Goal: Task Accomplishment & Management: Manage account settings

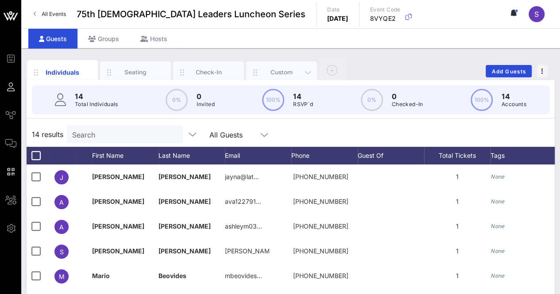
click at [278, 71] on div "Custom" at bounding box center [281, 72] width 39 height 8
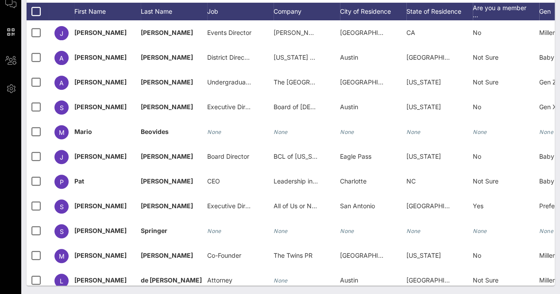
click at [384, 284] on div "Individuals Seating Check-In Custom Add Guests 14 Total Individuals 14 results …" at bounding box center [290, 101] width 539 height 387
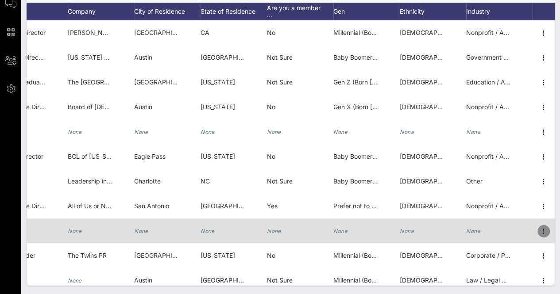
click at [538, 232] on icon "button" at bounding box center [543, 231] width 11 height 11
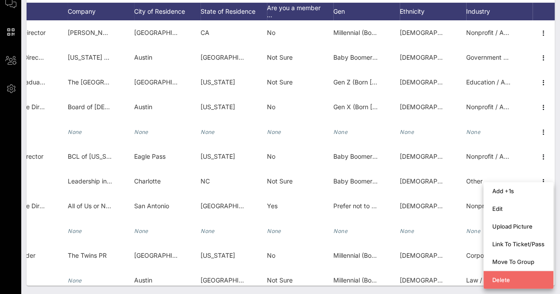
click at [510, 279] on div "Delete" at bounding box center [518, 280] width 52 height 7
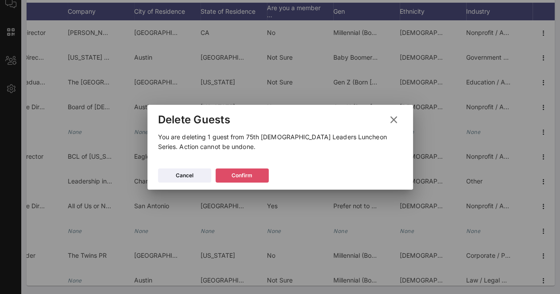
click at [243, 178] on button "Confirm" at bounding box center [242, 176] width 53 height 14
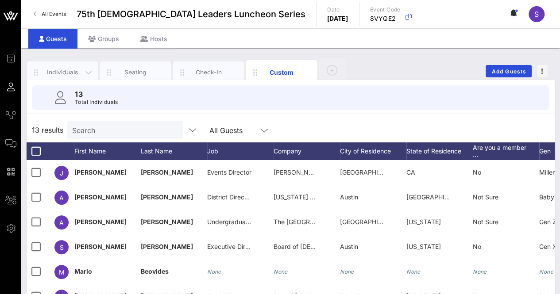
click at [61, 70] on div "Individuals" at bounding box center [62, 72] width 39 height 8
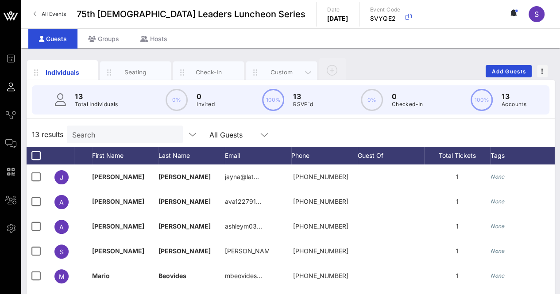
click at [279, 65] on div "Custom" at bounding box center [281, 73] width 71 height 22
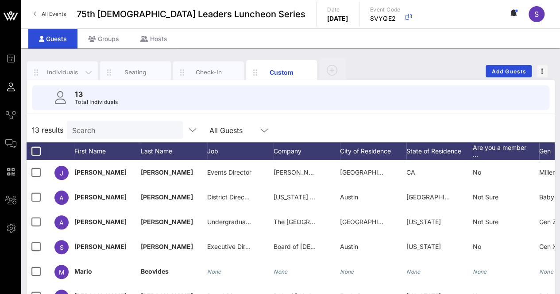
click at [61, 67] on div "Individuals" at bounding box center [62, 73] width 71 height 22
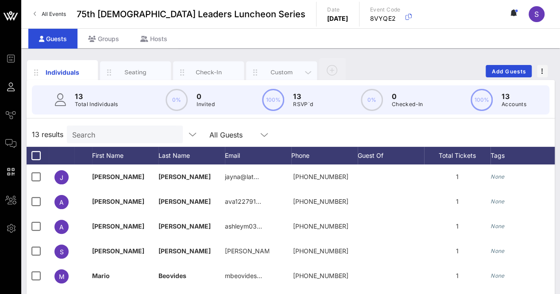
click at [290, 72] on div "Custom" at bounding box center [281, 72] width 39 height 8
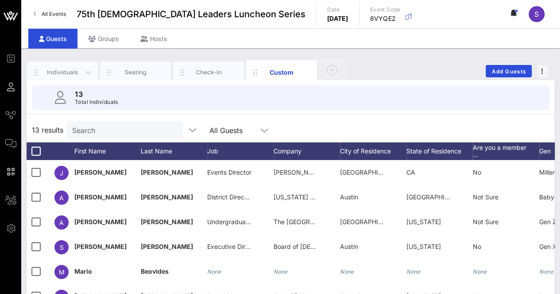
click at [75, 65] on div "Individuals" at bounding box center [62, 73] width 71 height 22
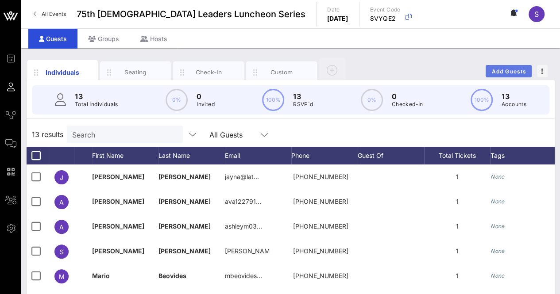
click at [515, 74] on button "Add Guests" at bounding box center [509, 71] width 46 height 12
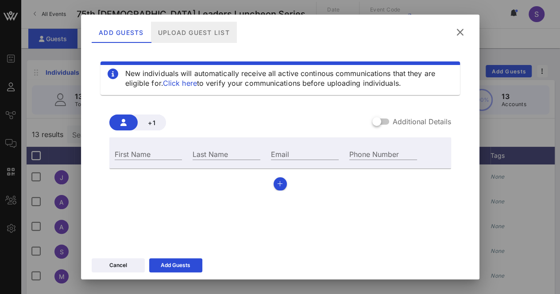
click at [181, 29] on div "Upload Guest List" at bounding box center [194, 32] width 86 height 21
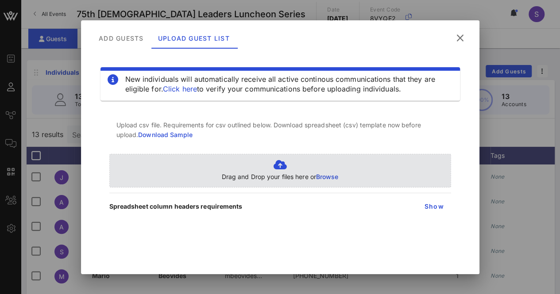
click at [270, 175] on p "Drag and Drop your files here or Browse" at bounding box center [280, 177] width 117 height 10
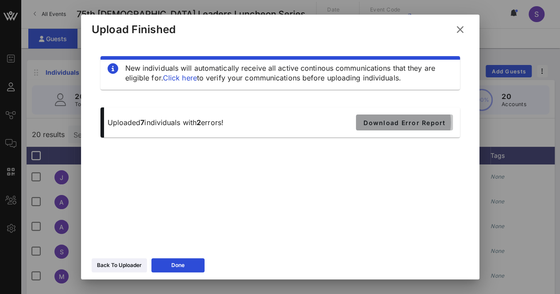
click at [387, 124] on span "Download Error Report" at bounding box center [404, 123] width 82 height 8
click at [462, 28] on icon at bounding box center [460, 29] width 12 height 11
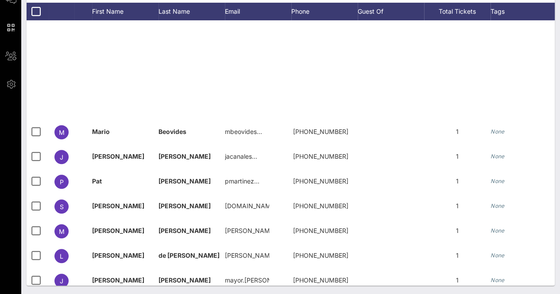
scroll to position [237, 0]
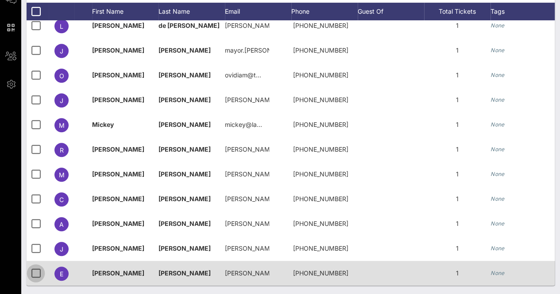
click at [39, 268] on div at bounding box center [35, 273] width 15 height 15
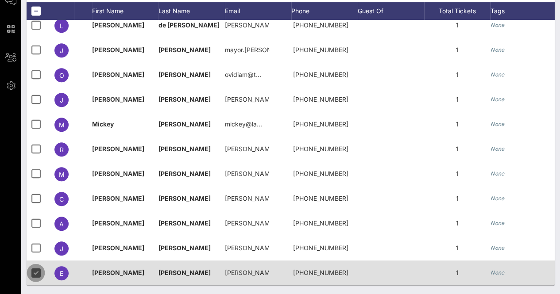
scroll to position [143, 0]
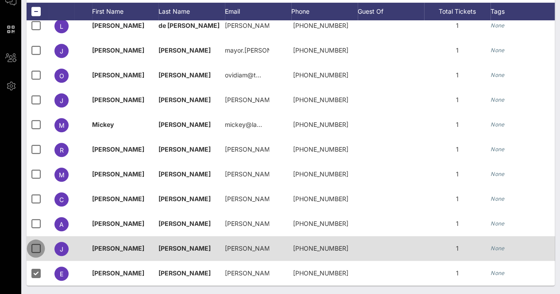
click at [37, 248] on div at bounding box center [35, 248] width 15 height 15
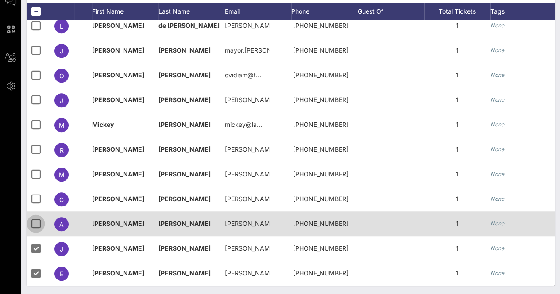
click at [37, 220] on div at bounding box center [35, 224] width 15 height 15
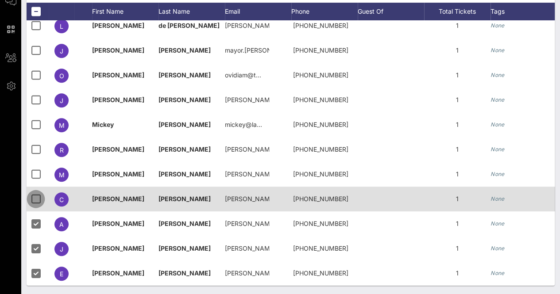
click at [39, 194] on div at bounding box center [35, 199] width 15 height 15
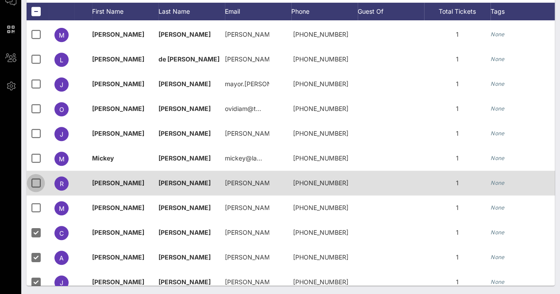
scroll to position [193, 0]
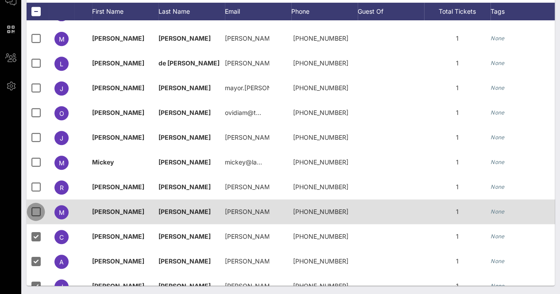
click at [35, 212] on div at bounding box center [35, 212] width 15 height 15
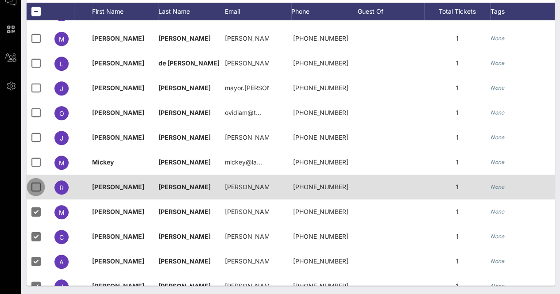
click at [35, 191] on div at bounding box center [35, 187] width 15 height 15
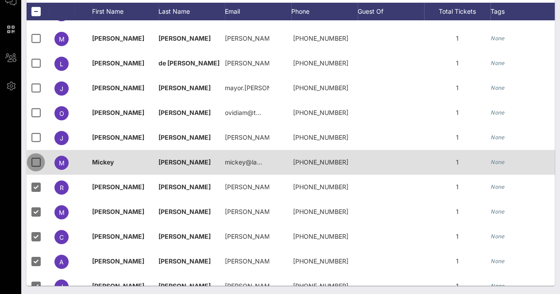
click at [39, 166] on div at bounding box center [35, 162] width 15 height 15
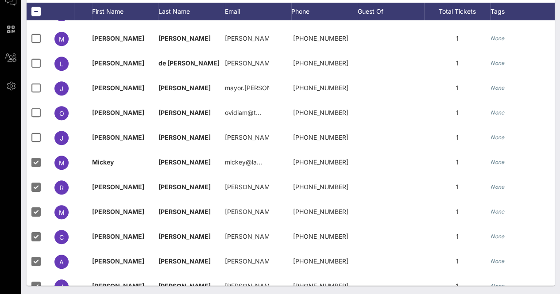
scroll to position [0, 0]
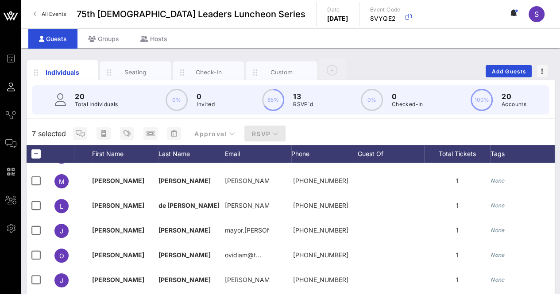
click at [267, 129] on button "RSVP" at bounding box center [265, 134] width 42 height 16
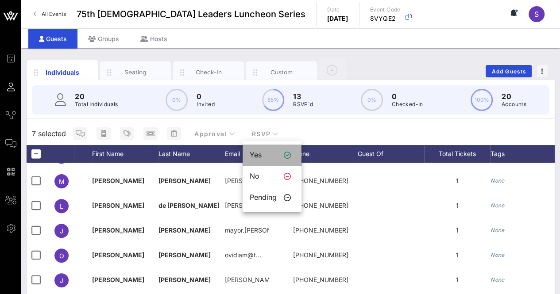
click at [270, 155] on div "Yes" at bounding box center [263, 155] width 27 height 8
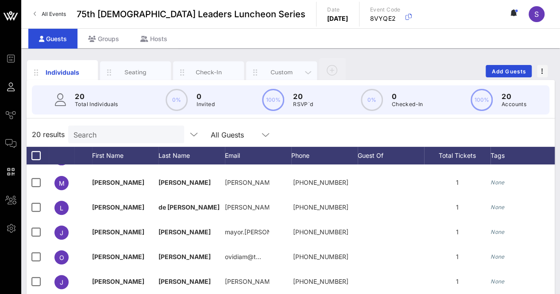
click at [278, 70] on div "Custom" at bounding box center [281, 72] width 39 height 8
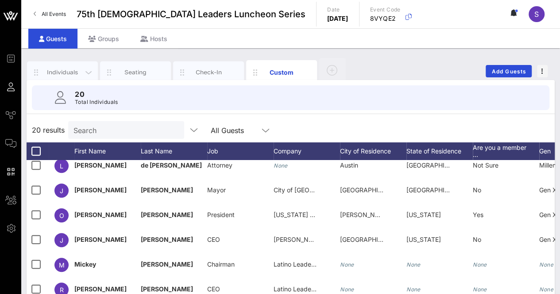
click at [60, 70] on div "Individuals" at bounding box center [62, 72] width 39 height 8
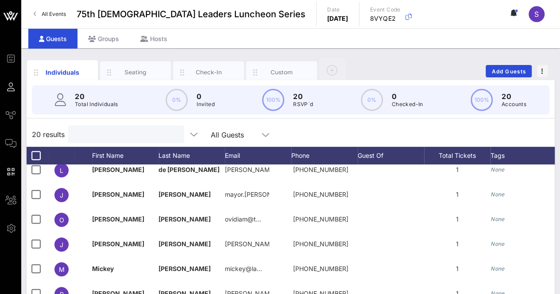
click at [128, 132] on input "text" at bounding box center [126, 135] width 104 height 12
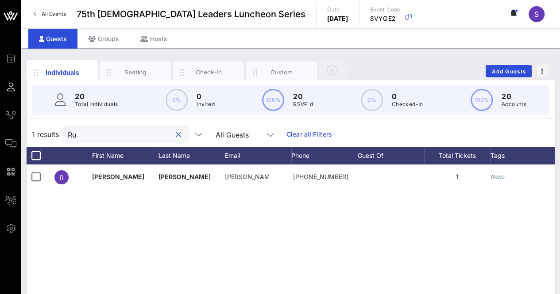
type input "R"
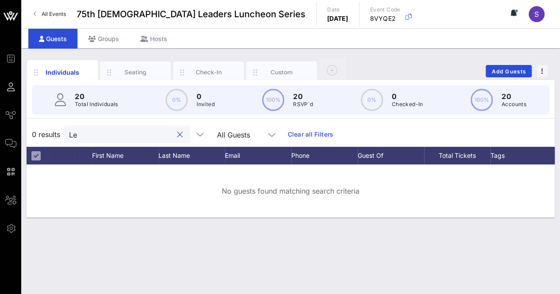
type input "L"
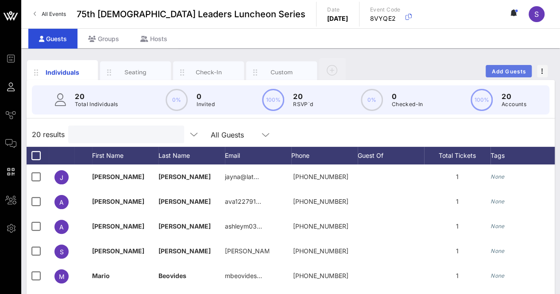
click at [515, 71] on span "Add Guests" at bounding box center [509, 71] width 35 height 7
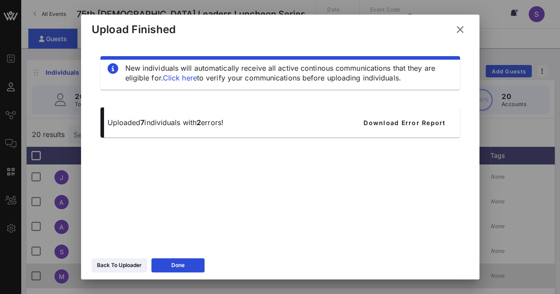
click at [172, 266] on div "Done" at bounding box center [177, 265] width 13 height 9
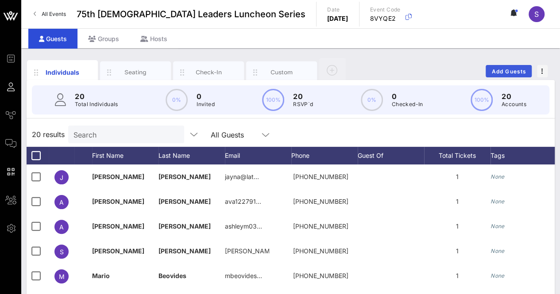
click at [509, 65] on div "Individuals Seating Check-In Custom Add Guests" at bounding box center [291, 71] width 528 height 28
click at [508, 70] on span "Add Guests" at bounding box center [509, 71] width 35 height 7
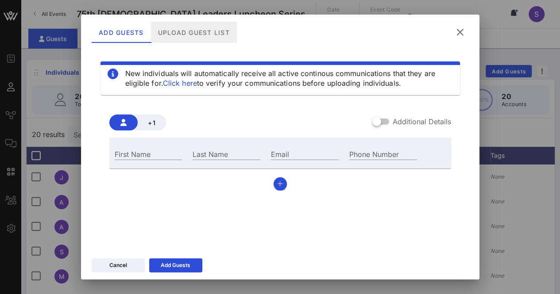
click at [191, 34] on div "Upload Guest List" at bounding box center [194, 32] width 86 height 21
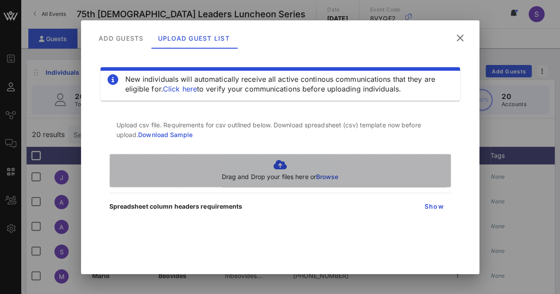
click at [280, 165] on icon at bounding box center [280, 165] width 117 height 11
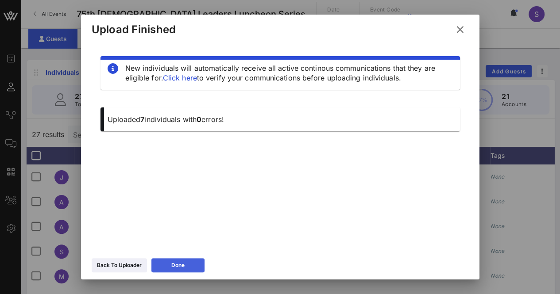
click at [175, 263] on div "Done" at bounding box center [177, 265] width 13 height 9
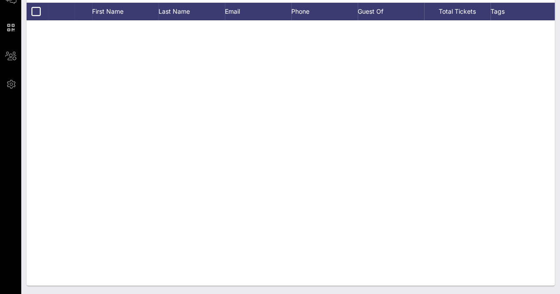
scroll to position [411, 0]
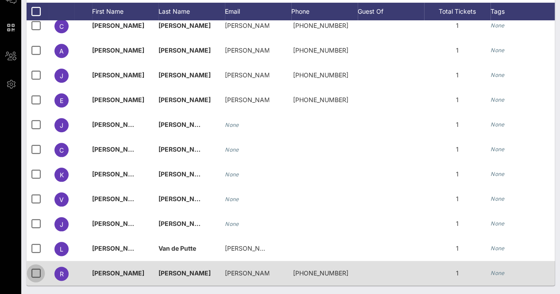
click at [37, 266] on div at bounding box center [35, 273] width 15 height 15
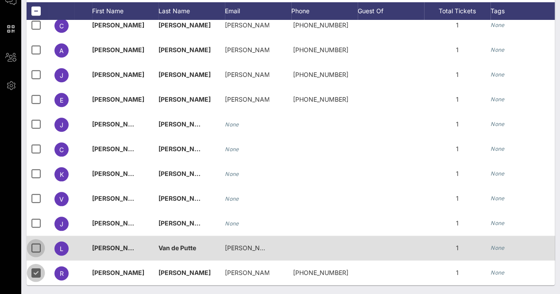
scroll to position [143, 0]
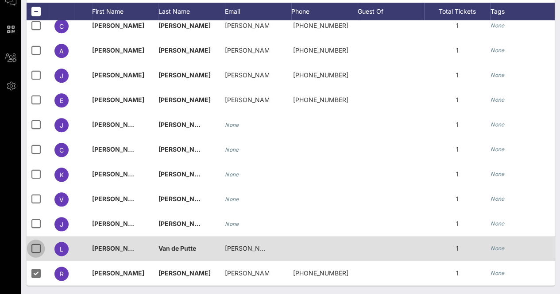
click at [40, 245] on div at bounding box center [35, 248] width 15 height 15
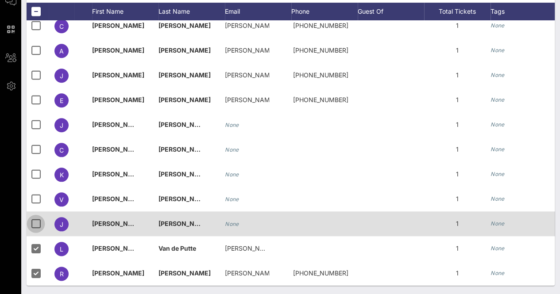
click at [39, 217] on div at bounding box center [35, 224] width 15 height 15
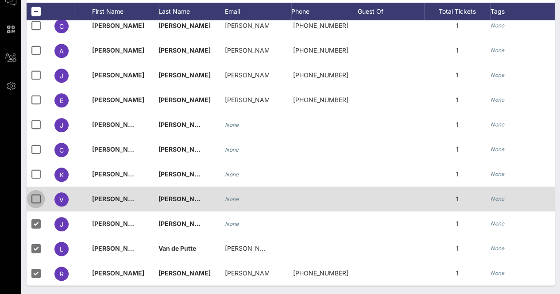
click at [40, 192] on div at bounding box center [35, 199] width 15 height 15
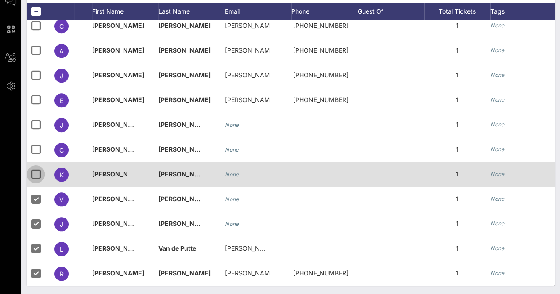
click at [41, 167] on div at bounding box center [35, 174] width 15 height 15
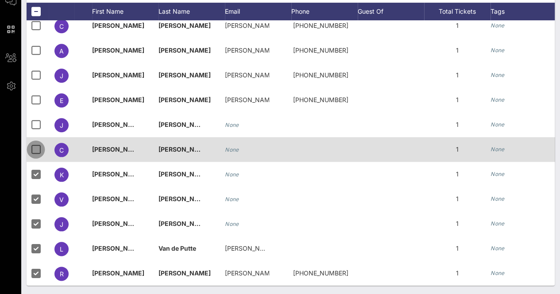
click at [35, 142] on div at bounding box center [35, 149] width 15 height 15
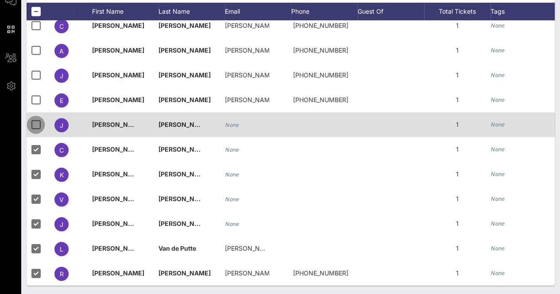
click at [32, 117] on div at bounding box center [35, 124] width 15 height 15
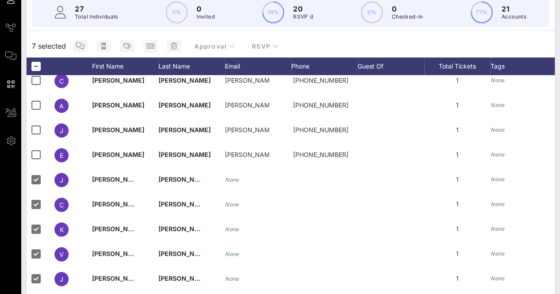
scroll to position [47, 0]
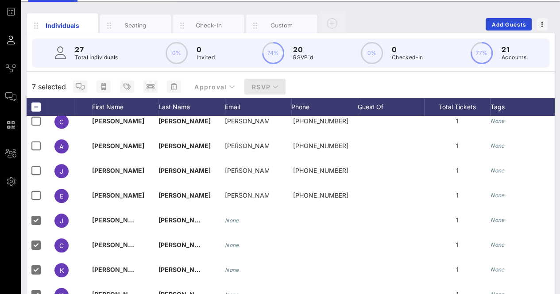
click at [263, 83] on span "RSVP" at bounding box center [265, 87] width 27 height 8
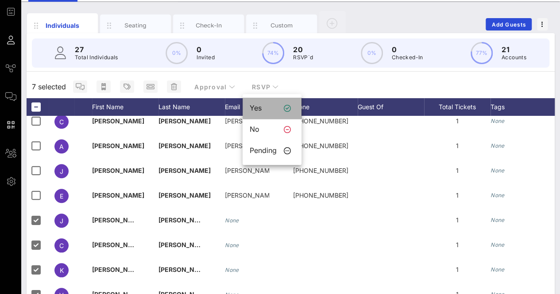
click at [263, 108] on div "Yes" at bounding box center [263, 108] width 27 height 8
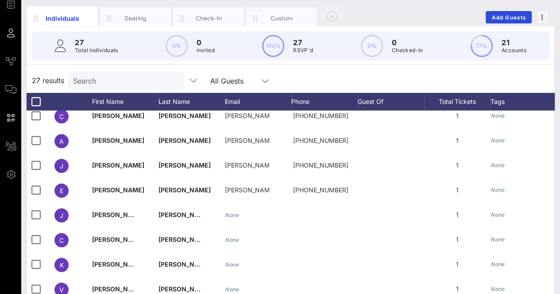
scroll to position [0, 0]
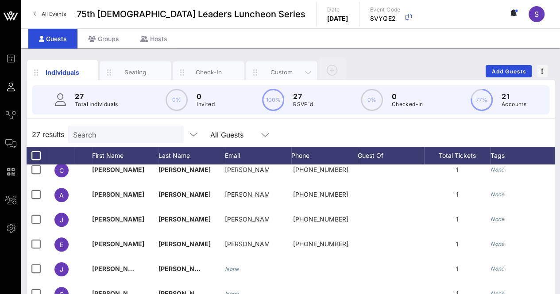
click at [283, 70] on div "Custom" at bounding box center [281, 72] width 39 height 8
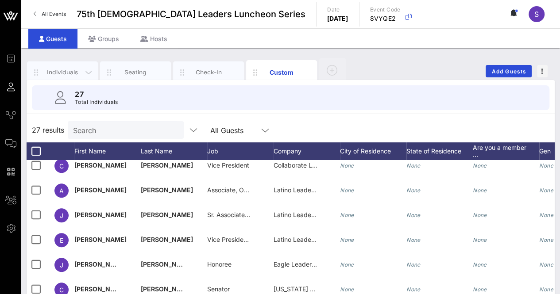
click at [62, 64] on div "Individuals" at bounding box center [62, 73] width 71 height 22
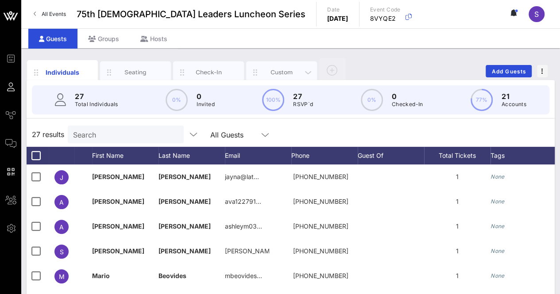
click at [284, 71] on div "Custom" at bounding box center [281, 72] width 39 height 8
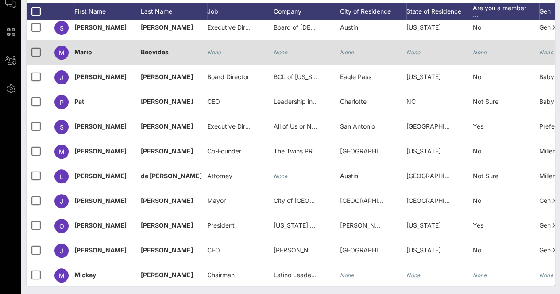
scroll to position [89, 0]
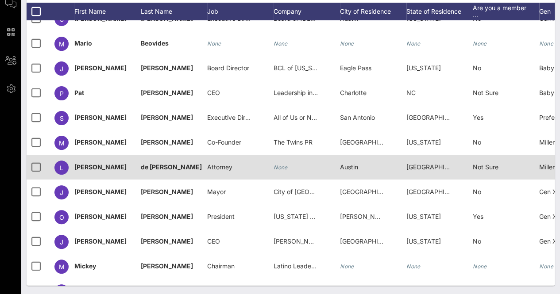
click at [284, 172] on div "None" at bounding box center [281, 167] width 14 height 25
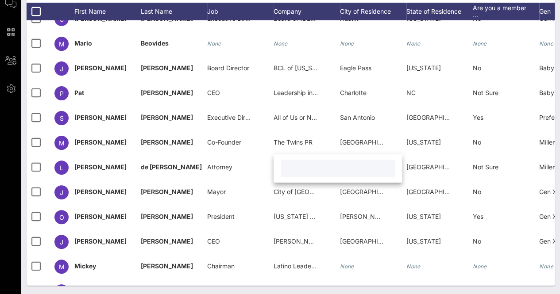
click at [312, 174] on input "text" at bounding box center [338, 169] width 104 height 12
type input "Attorney"
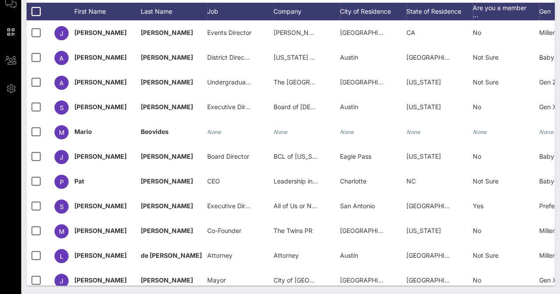
scroll to position [51, 0]
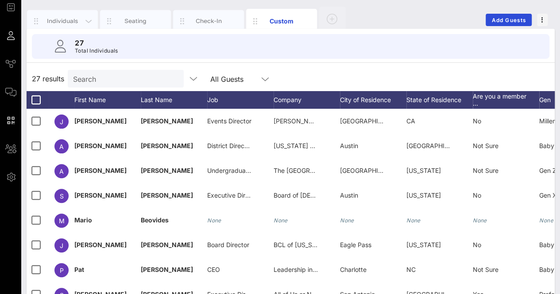
click at [59, 19] on div "Individuals" at bounding box center [62, 21] width 39 height 8
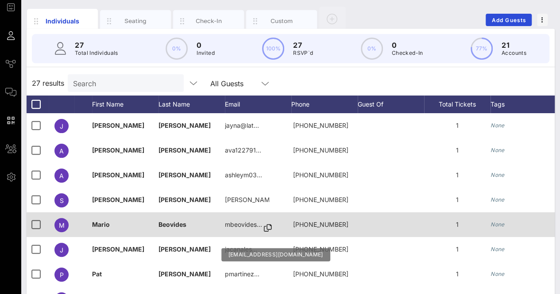
click at [267, 228] on icon at bounding box center [268, 228] width 8 height 1
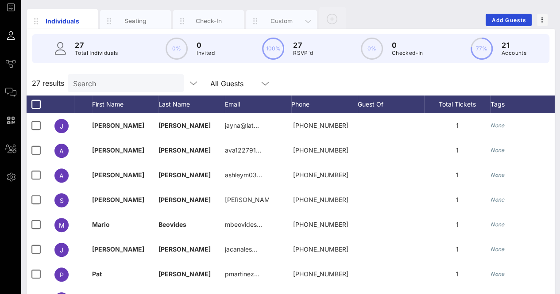
drag, startPoint x: 275, startPoint y: 16, endPoint x: 278, endPoint y: 20, distance: 5.2
click at [275, 15] on div "Custom" at bounding box center [281, 21] width 71 height 22
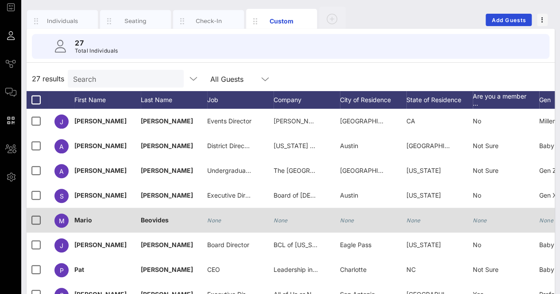
click at [224, 219] on div "None" at bounding box center [240, 225] width 66 height 35
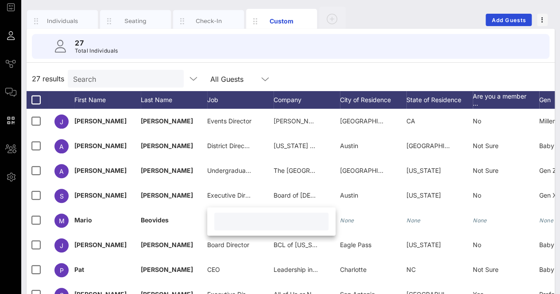
paste input "Director of Policy and Legislative Affairs"
type input "Director of Policy and Legislative Affairs"
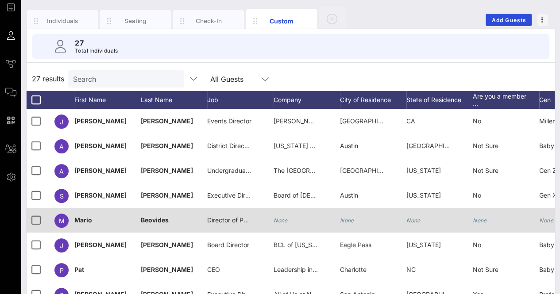
click at [289, 217] on div "None" at bounding box center [307, 225] width 66 height 35
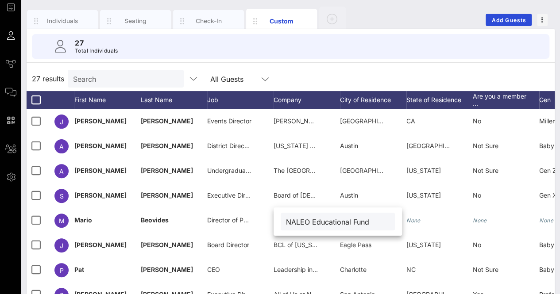
type input "NALEO Educational Fund"
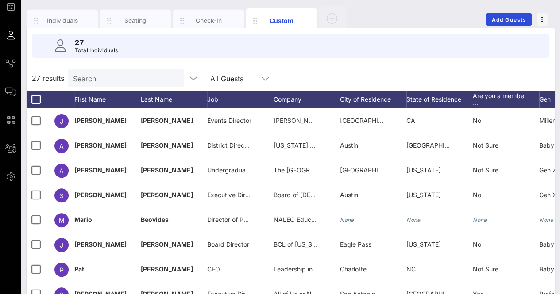
scroll to position [0, 0]
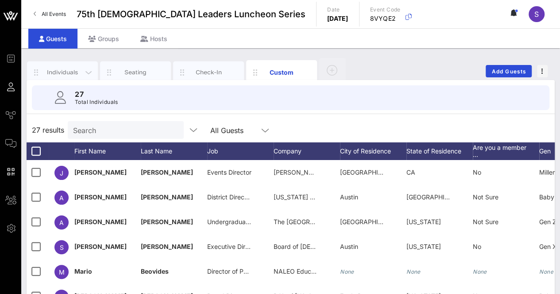
click at [67, 74] on div "Individuals" at bounding box center [62, 72] width 39 height 8
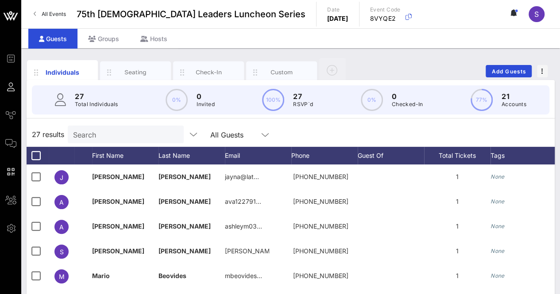
drag, startPoint x: 284, startPoint y: 68, endPoint x: 435, endPoint y: 67, distance: 151.5
click at [284, 68] on div "Custom" at bounding box center [281, 72] width 39 height 8
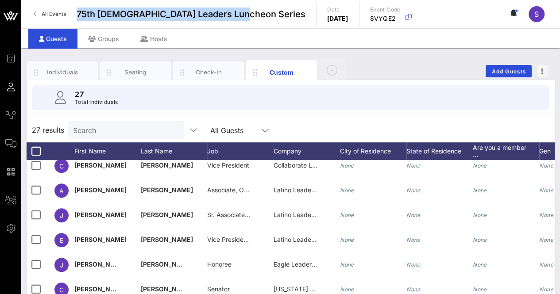
drag, startPoint x: 232, startPoint y: 15, endPoint x: 76, endPoint y: 12, distance: 156.8
click at [76, 12] on div "All Events 75th [DEMOGRAPHIC_DATA] Leaders Luncheon Series Date [DATE] Event Co…" at bounding box center [290, 14] width 539 height 28
copy span "75th [DEMOGRAPHIC_DATA] Leaders Luncheon Series"
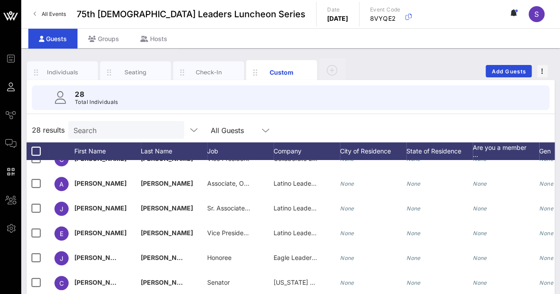
drag, startPoint x: 370, startPoint y: 63, endPoint x: 426, endPoint y: 76, distance: 57.6
click at [370, 63] on div "Individuals Seating Check-In Custom Add Guests" at bounding box center [291, 71] width 528 height 28
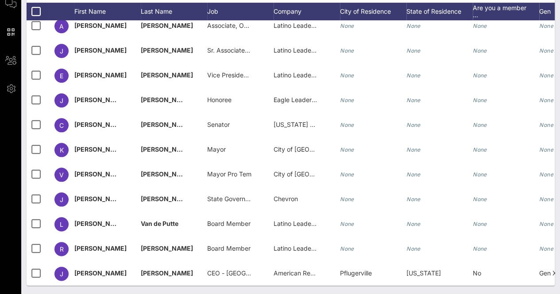
scroll to position [435, 0]
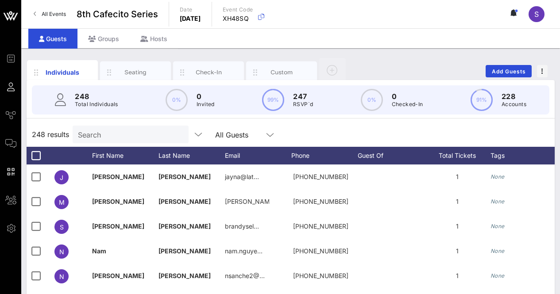
click at [143, 126] on div "Search" at bounding box center [130, 135] width 104 height 18
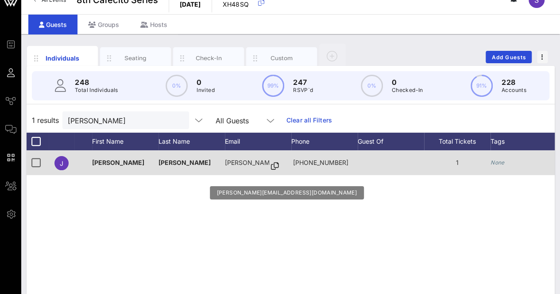
click at [271, 166] on icon at bounding box center [275, 166] width 8 height 1
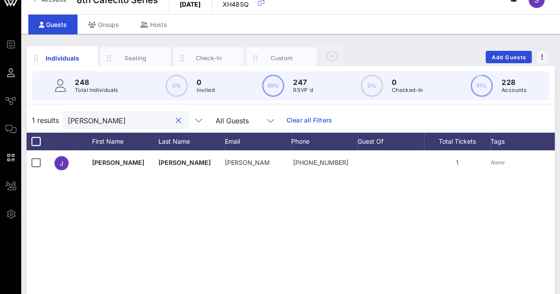
click at [117, 116] on input "julia" at bounding box center [120, 121] width 104 height 12
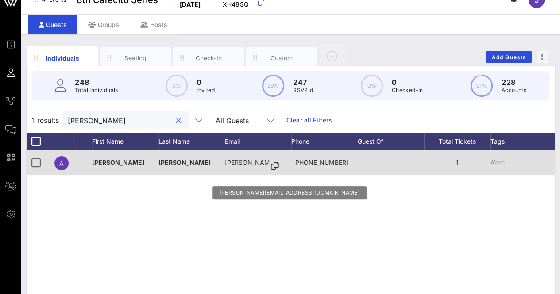
click at [271, 166] on icon at bounding box center [275, 166] width 8 height 1
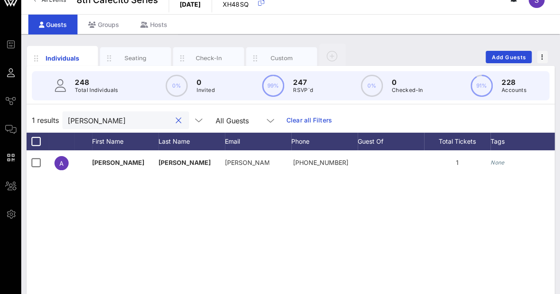
drag, startPoint x: 80, startPoint y: 120, endPoint x: 35, endPoint y: 120, distance: 44.3
click at [35, 120] on div "1 results ana a All Guests Clear all Filters" at bounding box center [291, 120] width 528 height 25
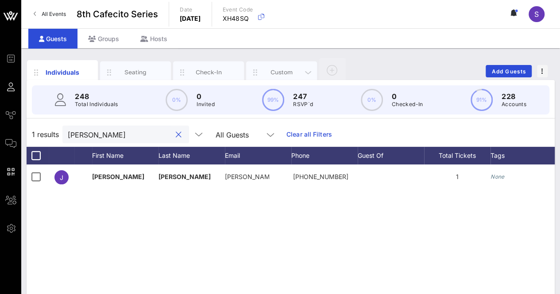
type input "julia a"
click at [282, 69] on div "Custom" at bounding box center [281, 72] width 39 height 8
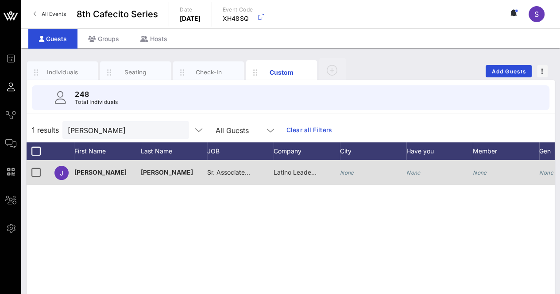
click at [238, 171] on span "Sr. Associate, Communications & Community Relations" at bounding box center [285, 173] width 157 height 8
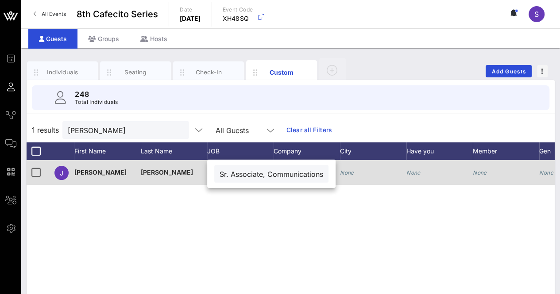
scroll to position [0, 90]
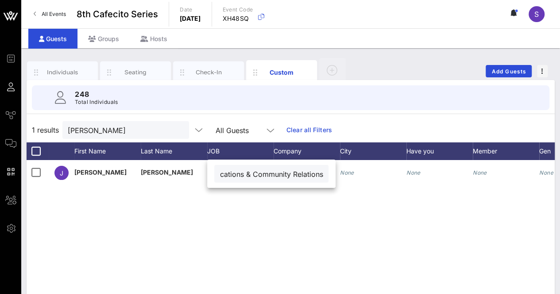
click at [290, 174] on input "Sr. Associate, Communications & Community Relations" at bounding box center [272, 174] width 104 height 12
click at [293, 230] on div "J Julia Alvarez Sr. Associate, Communications & Community Relations Latino Lead…" at bounding box center [291, 293] width 528 height 266
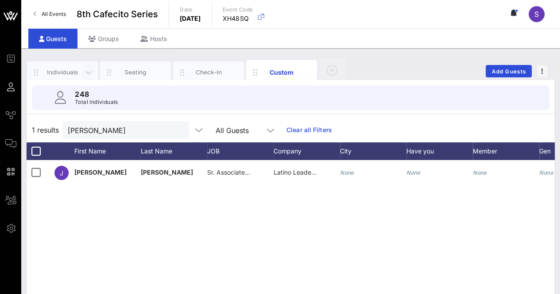
drag, startPoint x: 76, startPoint y: 68, endPoint x: 82, endPoint y: 76, distance: 10.1
click at [76, 68] on div "Individuals" at bounding box center [62, 72] width 39 height 8
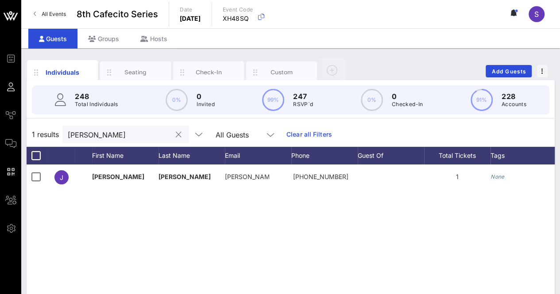
click at [176, 137] on button "clear icon" at bounding box center [179, 135] width 6 height 9
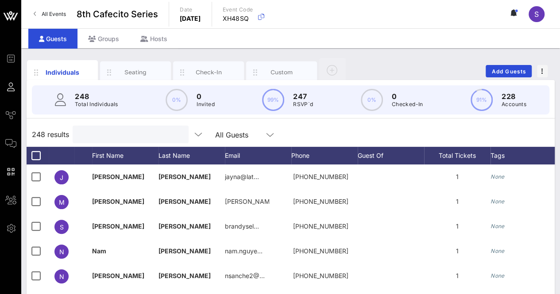
click at [362, 67] on div "Individuals Seating Check-In Custom Add Guests" at bounding box center [291, 71] width 528 height 28
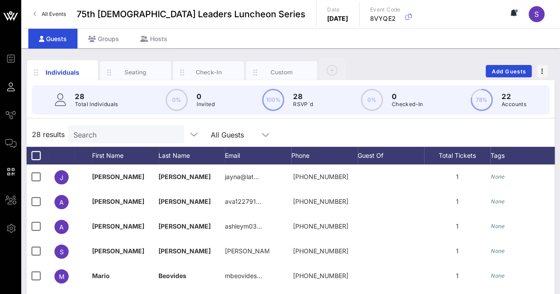
click at [378, 54] on div "Individuals Seating Check-In Custom Add Guests 28 Total Individuals 0% 0 Invite…" at bounding box center [290, 243] width 539 height 391
